Goal: Task Accomplishment & Management: Complete application form

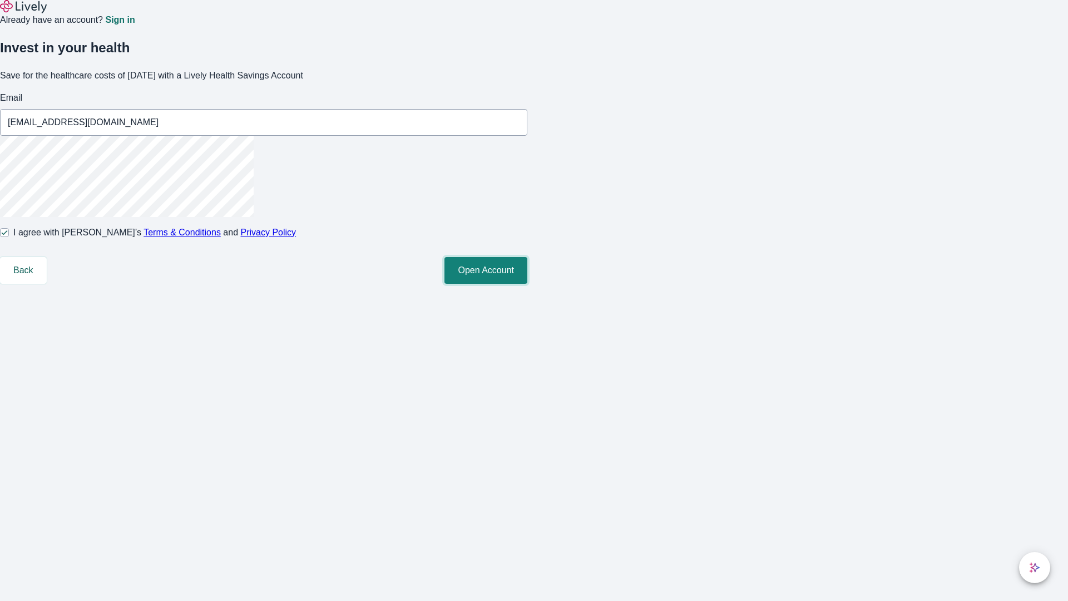
click at [527, 284] on button "Open Account" at bounding box center [485, 270] width 83 height 27
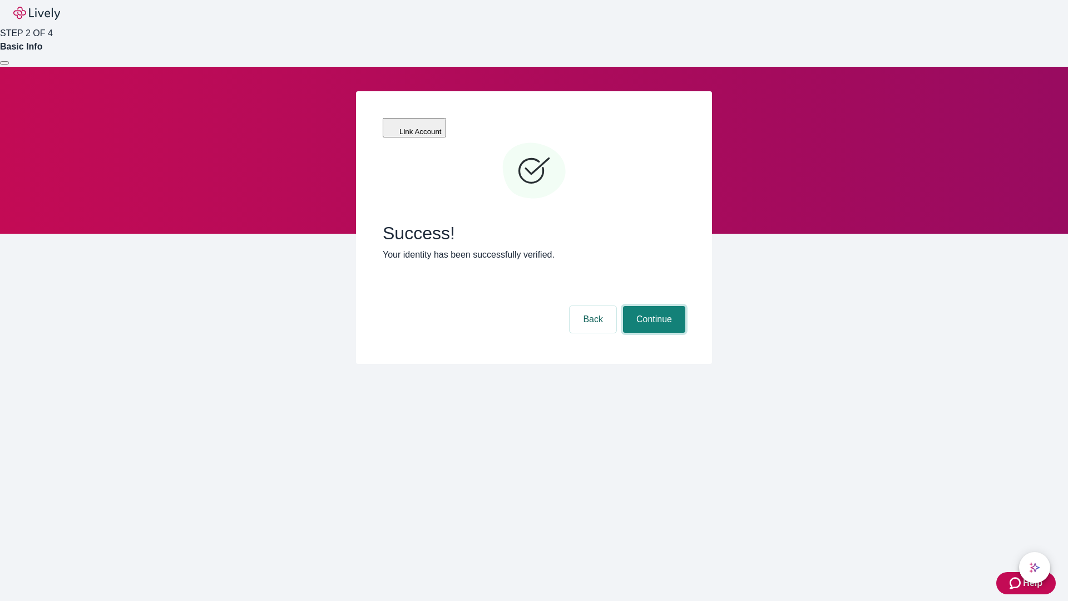
click at [652, 306] on button "Continue" at bounding box center [654, 319] width 62 height 27
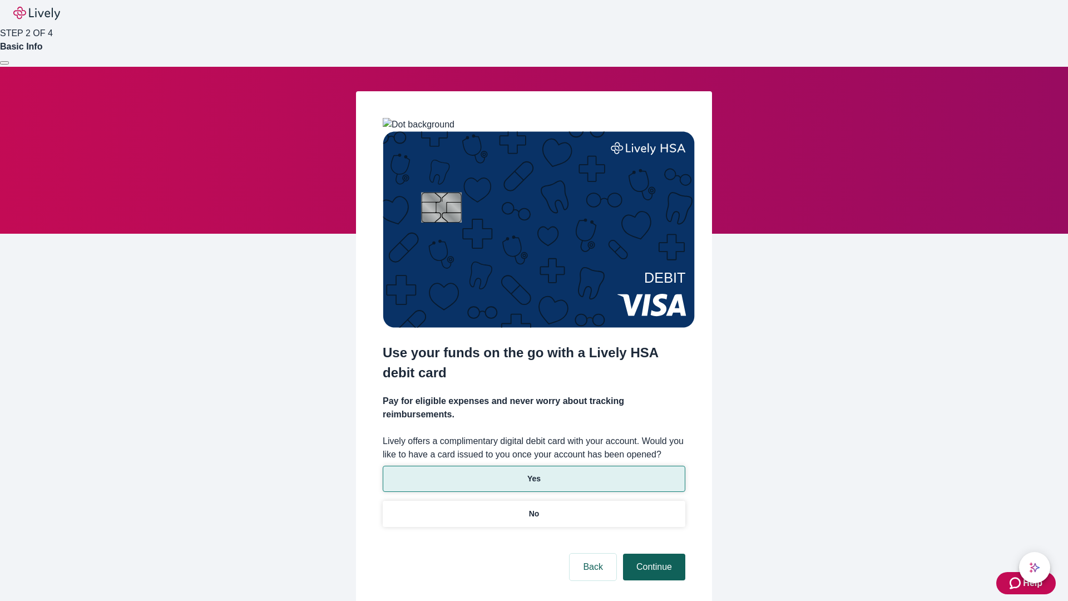
click at [533, 473] on p "Yes" at bounding box center [533, 479] width 13 height 12
click at [652, 553] on button "Continue" at bounding box center [654, 566] width 62 height 27
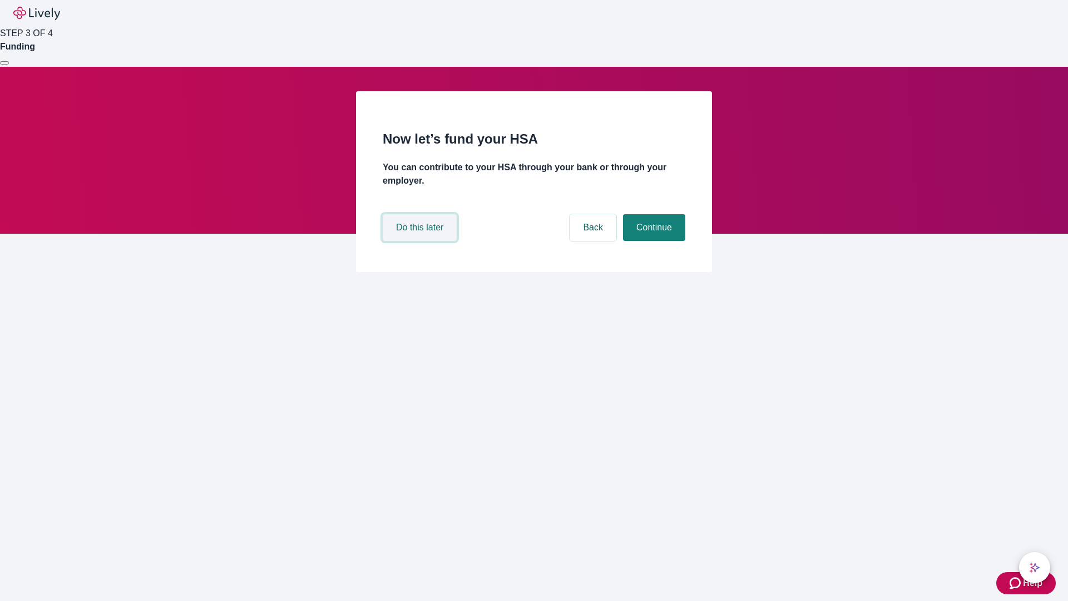
click at [421, 241] on button "Do this later" at bounding box center [420, 227] width 74 height 27
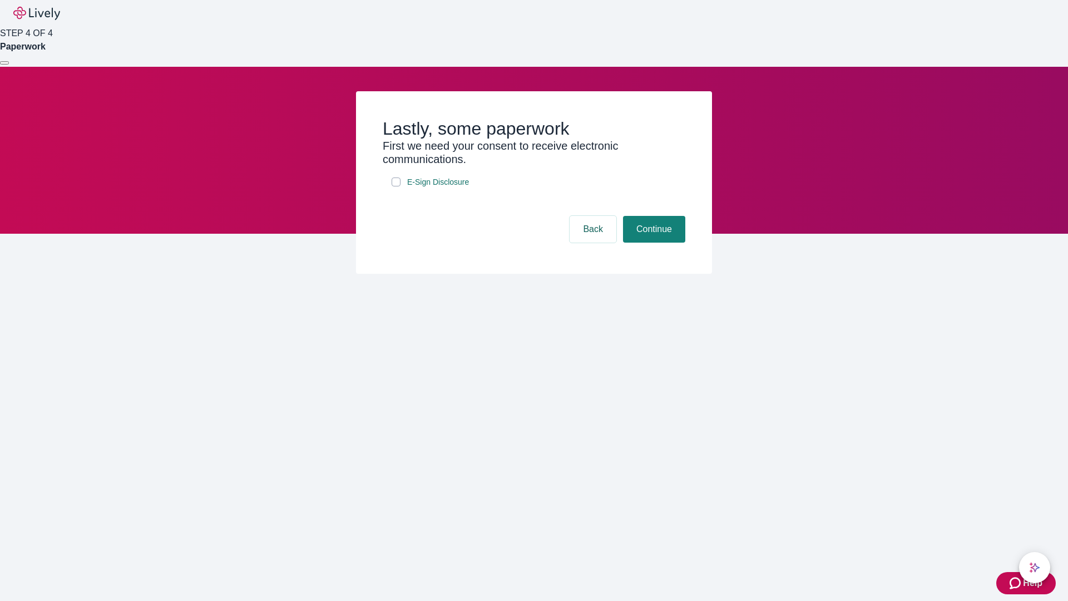
click at [396, 186] on input "E-Sign Disclosure" at bounding box center [396, 181] width 9 height 9
checkbox input "true"
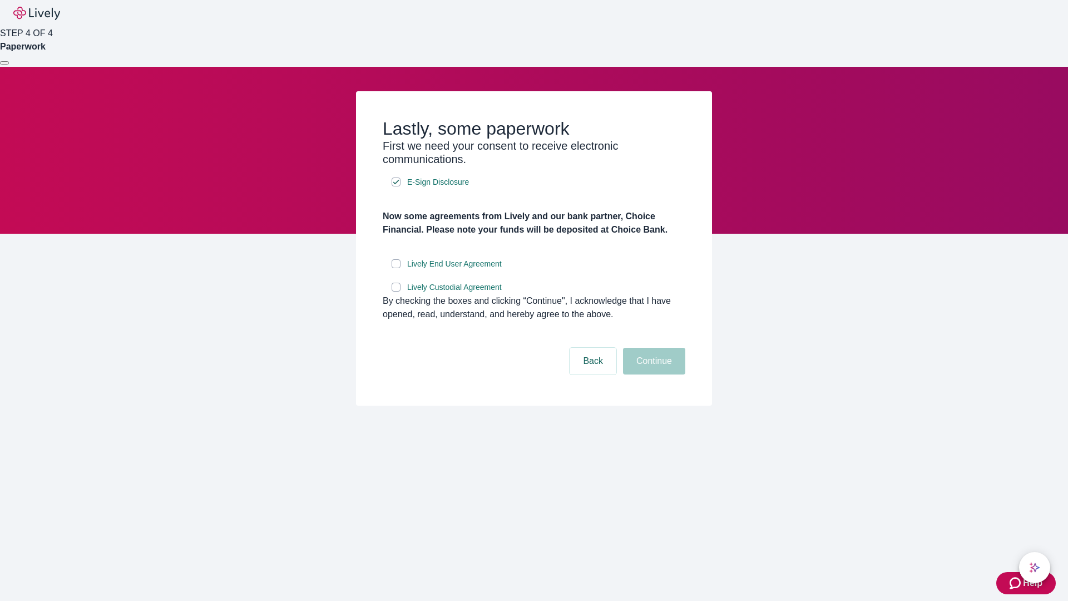
click at [396, 268] on input "Lively End User Agreement" at bounding box center [396, 263] width 9 height 9
checkbox input "true"
click at [396, 291] on input "Lively Custodial Agreement" at bounding box center [396, 287] width 9 height 9
checkbox input "true"
click at [652, 374] on button "Continue" at bounding box center [654, 361] width 62 height 27
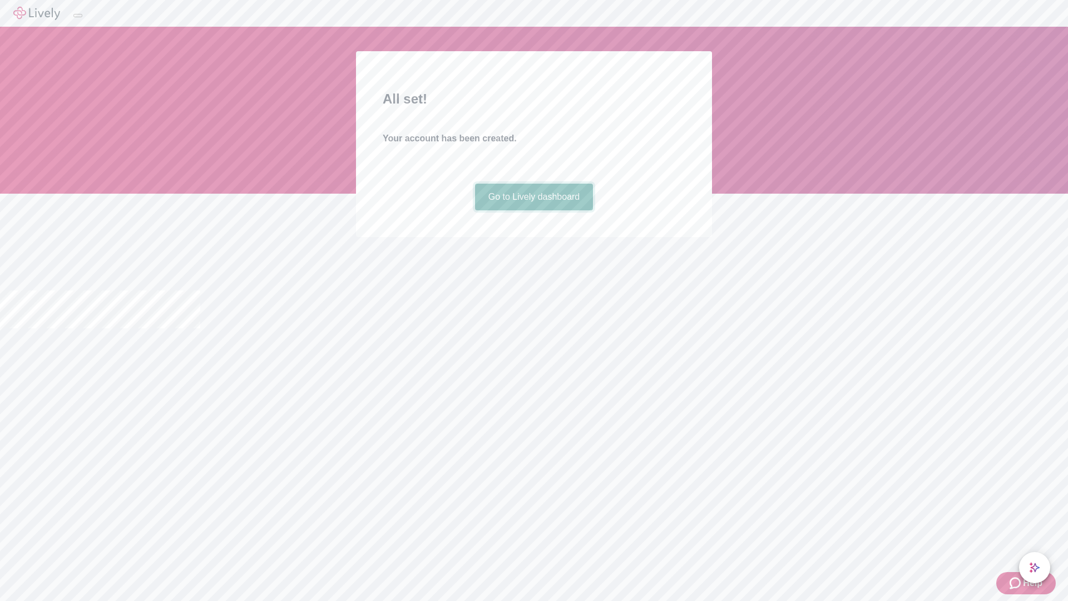
click at [533, 210] on link "Go to Lively dashboard" at bounding box center [534, 197] width 118 height 27
